Goal: Task Accomplishment & Management: Complete application form

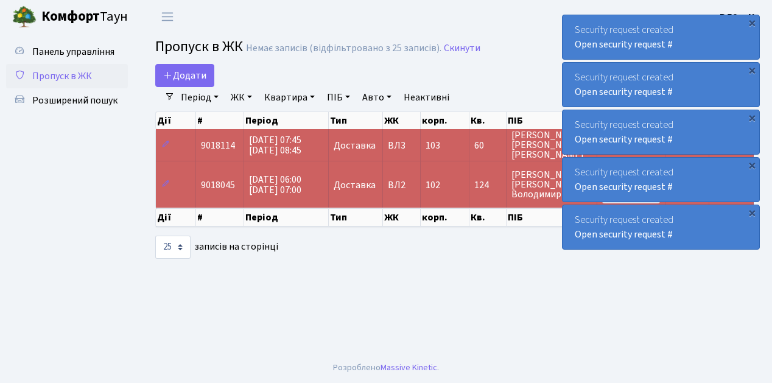
select select "25"
click at [316, 270] on main "Admin Пропуск в ЖК Список Пропуск в ЖК Немає записів (відфільтровано з 25 запис…" at bounding box center [454, 193] width 635 height 319
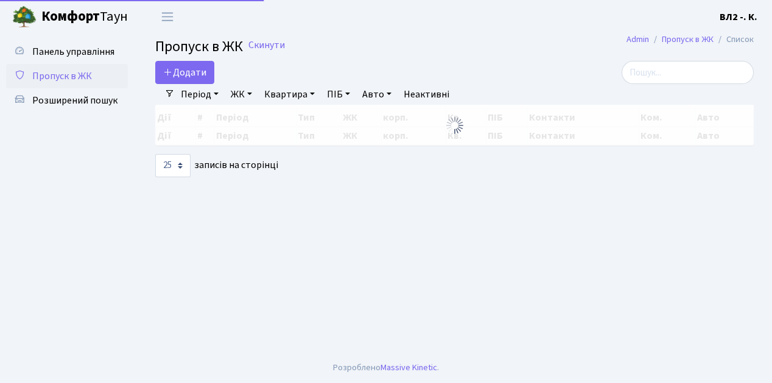
select select "25"
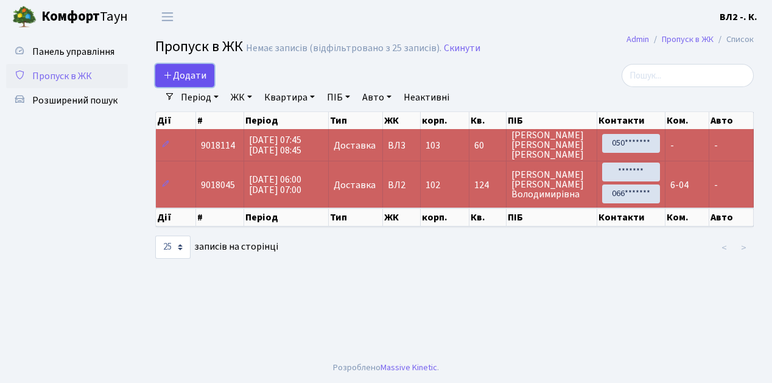
click at [203, 81] on span "Додати" at bounding box center [184, 75] width 43 height 13
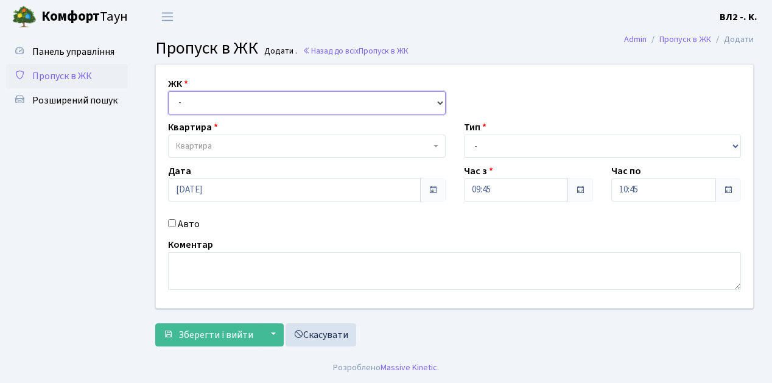
click at [440, 101] on select "- [STREET_ADDRESS][PERSON_NAME]" at bounding box center [307, 102] width 278 height 23
select select "317"
click at [168, 91] on select "- [STREET_ADDRESS][PERSON_NAME]" at bounding box center [307, 102] width 278 height 23
select select
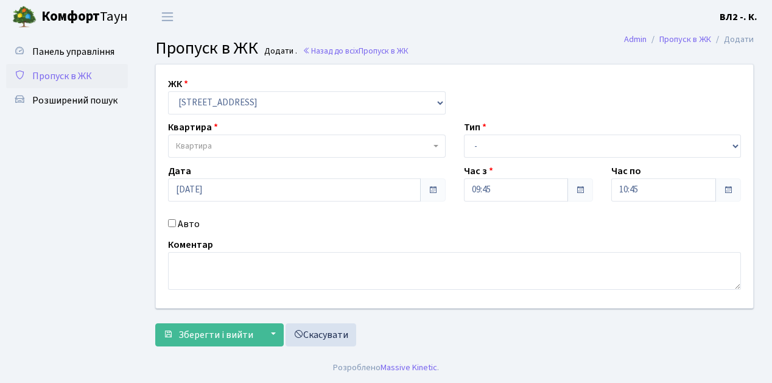
click at [436, 145] on b at bounding box center [436, 146] width 5 height 2
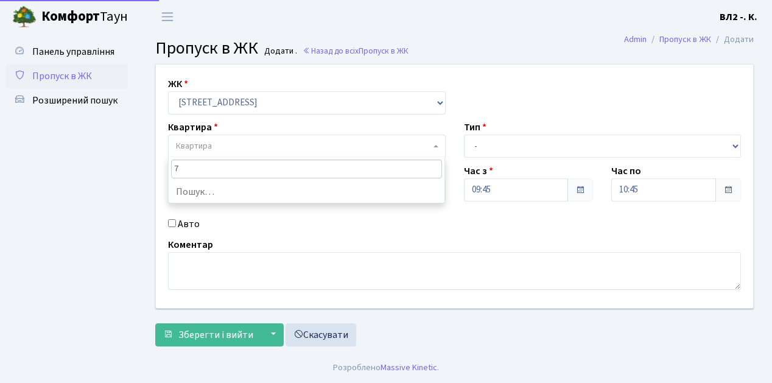
type input "76"
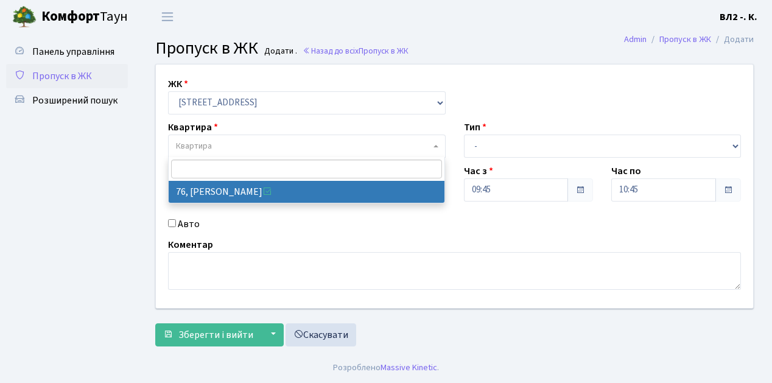
select select "38167"
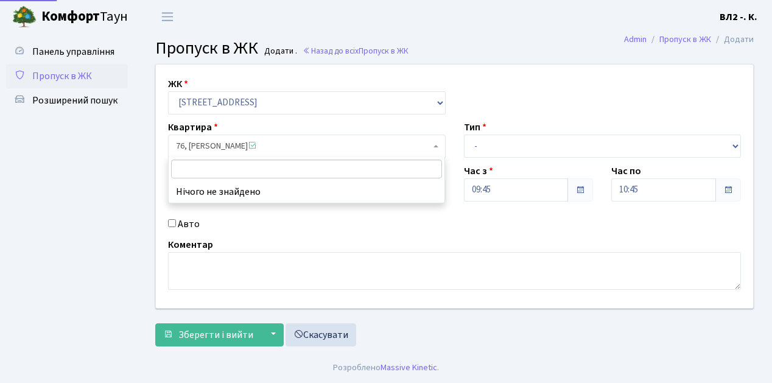
click at [439, 144] on span "76, [PERSON_NAME]" at bounding box center [307, 146] width 278 height 23
type input "125"
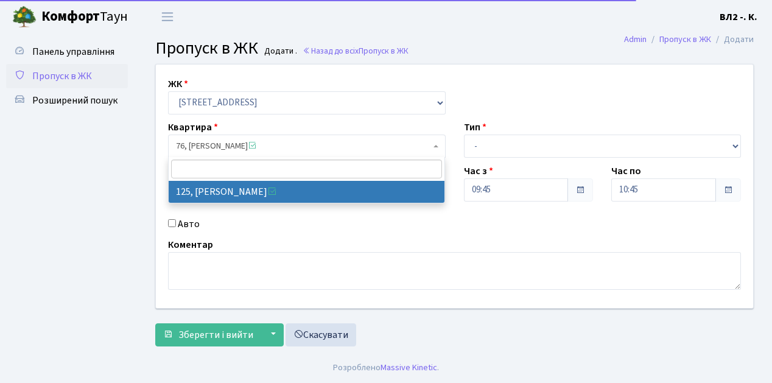
select select "38311"
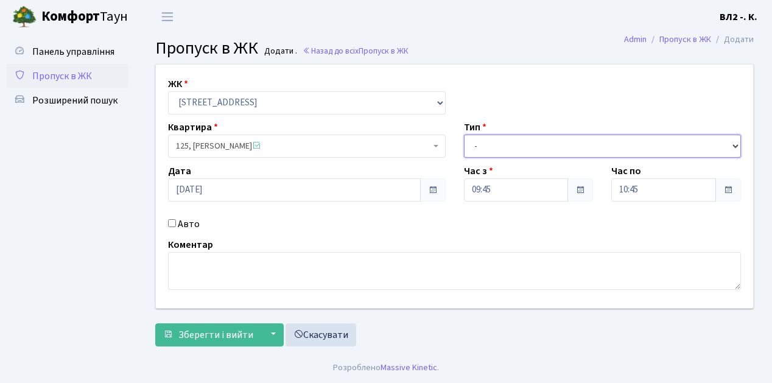
click at [736, 146] on select "- Доставка Таксі Гості Сервіс" at bounding box center [603, 146] width 278 height 23
select select "1"
click at [464, 135] on select "- Доставка Таксі Гості Сервіс" at bounding box center [603, 146] width 278 height 23
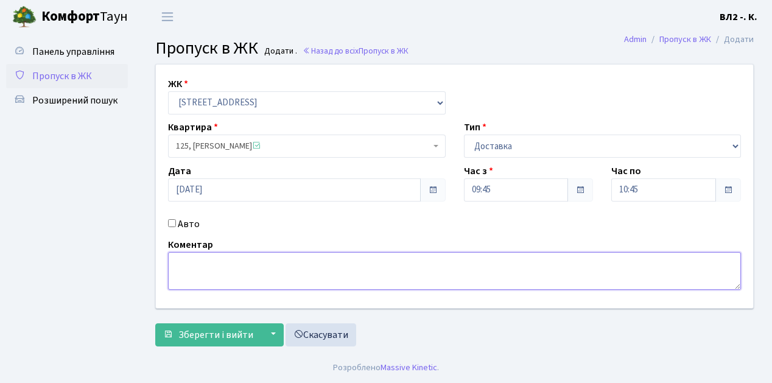
click at [194, 258] on textarea at bounding box center [454, 271] width 573 height 38
type textarea "9-53"
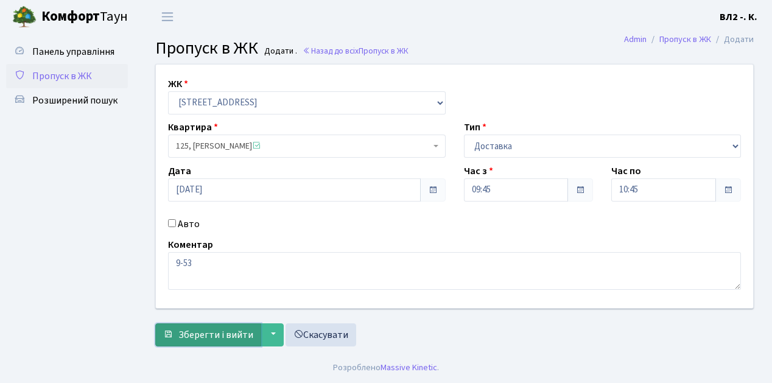
click at [189, 331] on span "Зберегти і вийти" at bounding box center [215, 334] width 75 height 13
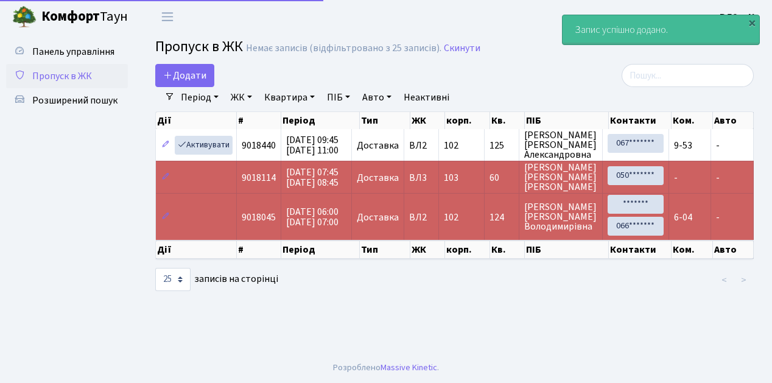
select select "25"
click at [208, 84] on link "Додати" at bounding box center [184, 75] width 59 height 23
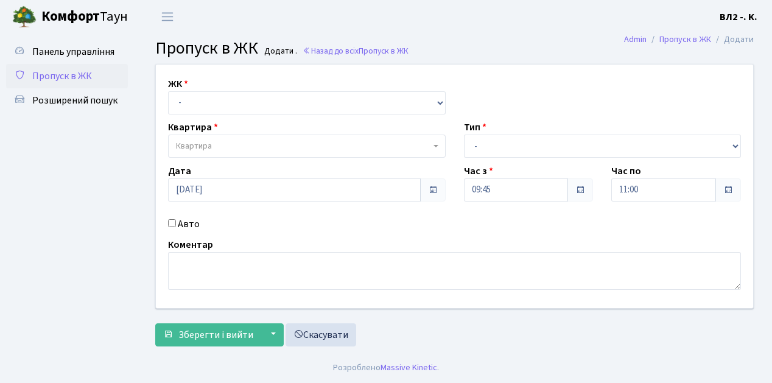
click at [71, 73] on span "Пропуск в ЖК" at bounding box center [62, 75] width 60 height 13
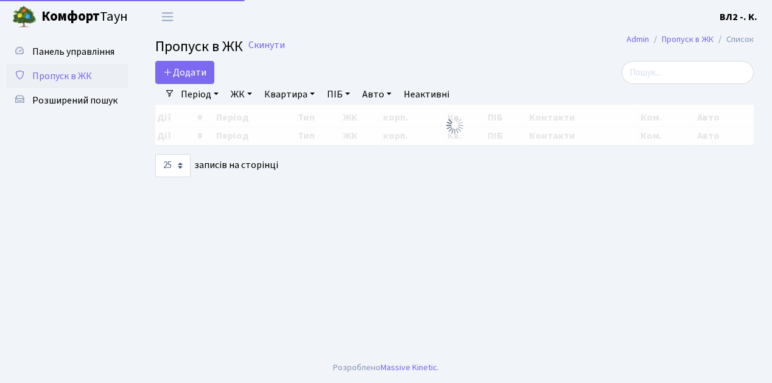
select select "25"
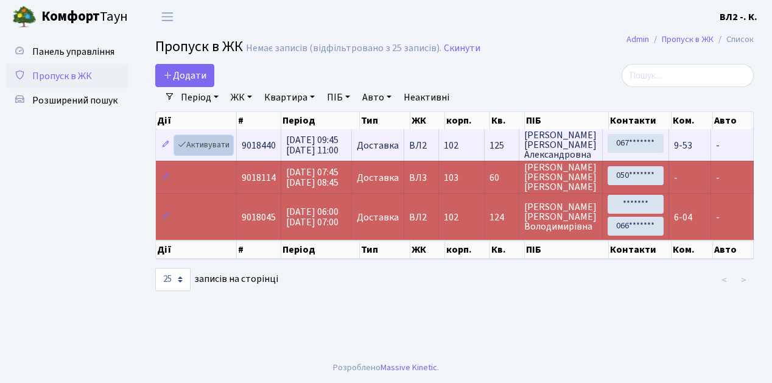
click at [218, 152] on link "Активувати" at bounding box center [204, 145] width 58 height 19
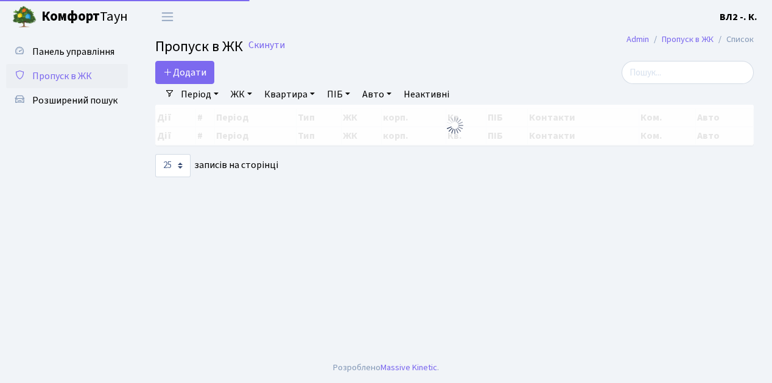
select select "25"
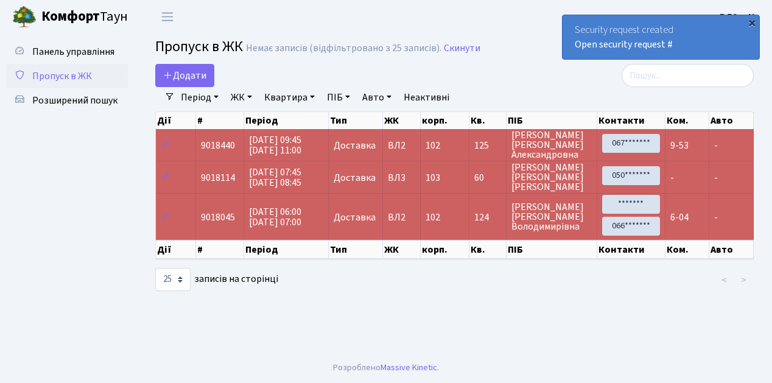
click at [752, 24] on div "×" at bounding box center [752, 22] width 12 height 12
